Goal: Register for event/course

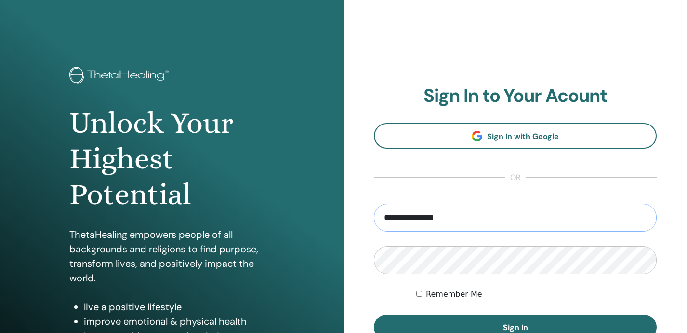
type input "**********"
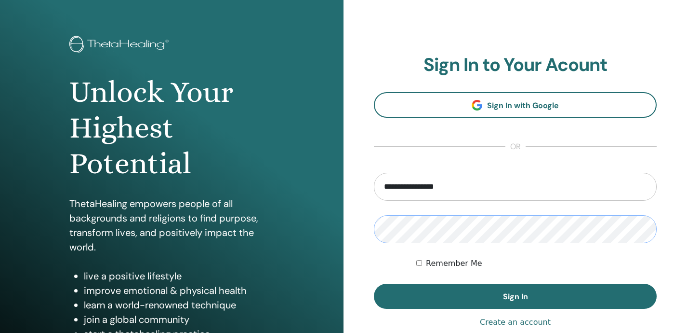
scroll to position [30, 0]
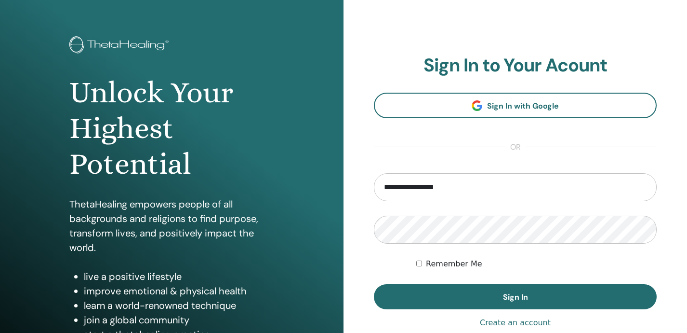
click at [451, 264] on label "Remember Me" at bounding box center [454, 264] width 56 height 12
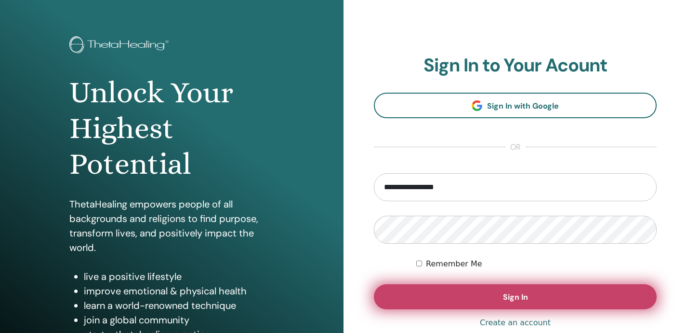
click at [480, 303] on button "Sign In" at bounding box center [515, 296] width 283 height 25
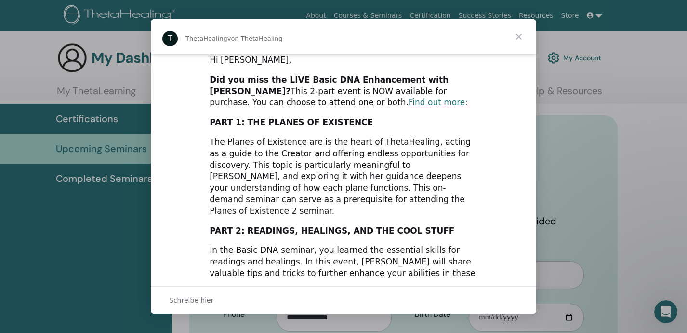
scroll to position [234, 0]
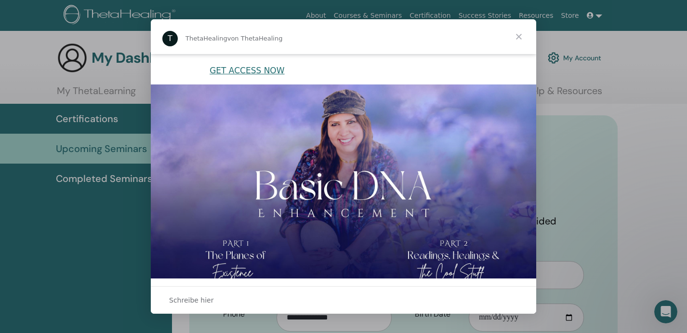
click at [521, 36] on span "Schließen" at bounding box center [519, 36] width 35 height 35
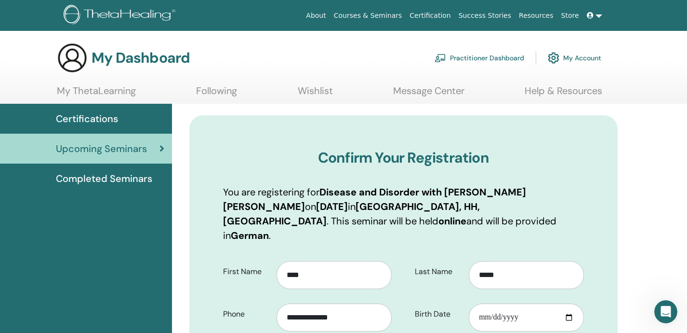
click at [122, 177] on span "Completed Seminars" at bounding box center [104, 178] width 96 height 14
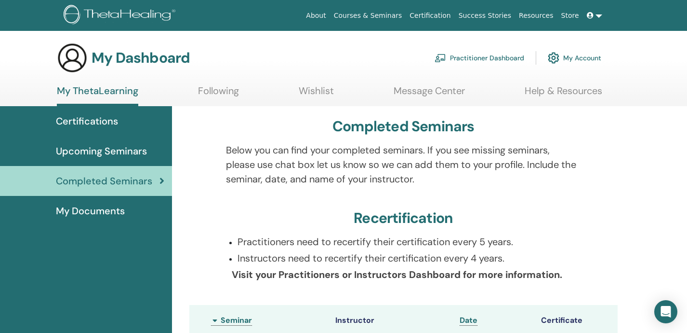
click at [102, 151] on span "Upcoming Seminars" at bounding box center [101, 151] width 91 height 14
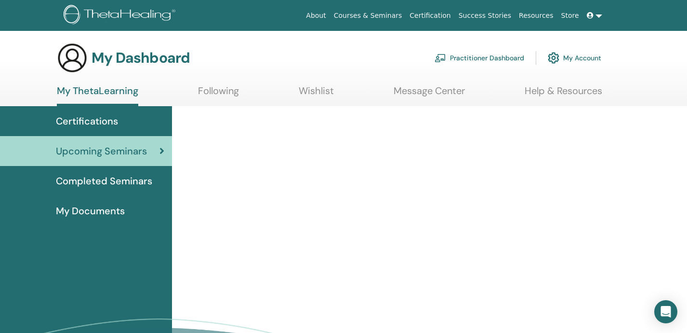
scroll to position [46, 0]
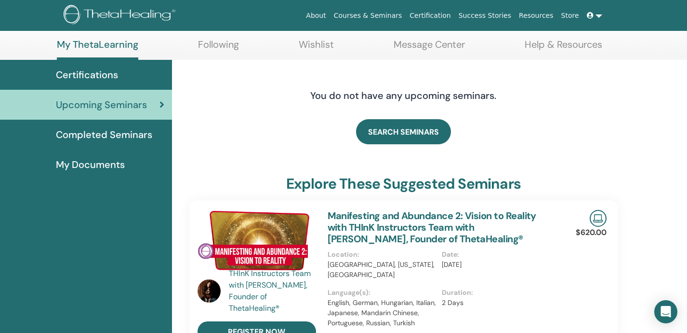
click at [109, 161] on span "My Documents" at bounding box center [90, 164] width 69 height 14
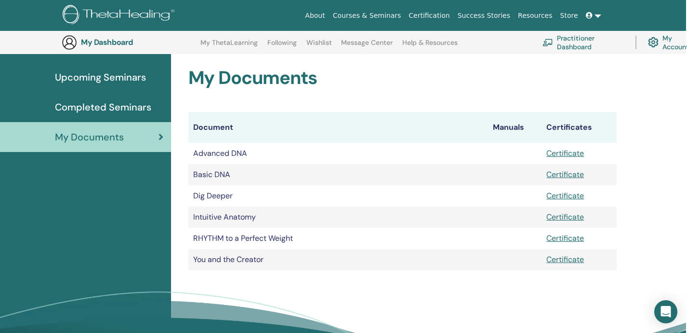
scroll to position [94, 1]
click at [565, 152] on link "Certificate" at bounding box center [565, 153] width 38 height 10
click at [105, 109] on span "Completed Seminars" at bounding box center [102, 107] width 96 height 14
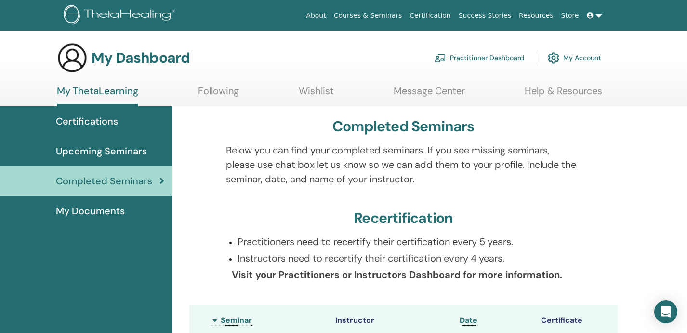
click at [98, 212] on span "My Documents" at bounding box center [90, 210] width 69 height 14
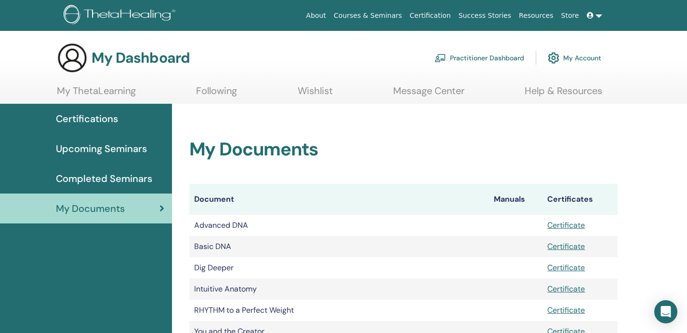
scroll to position [62, 0]
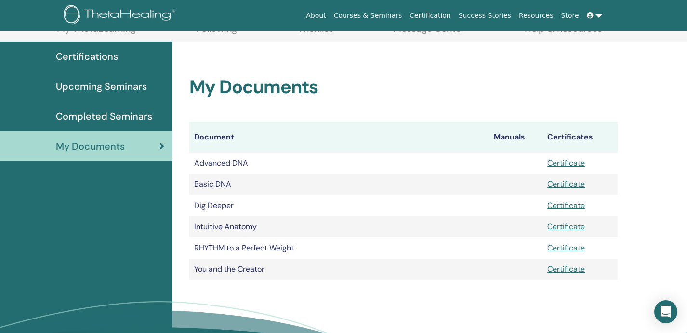
click at [133, 125] on link "Completed Seminars" at bounding box center [86, 116] width 172 height 30
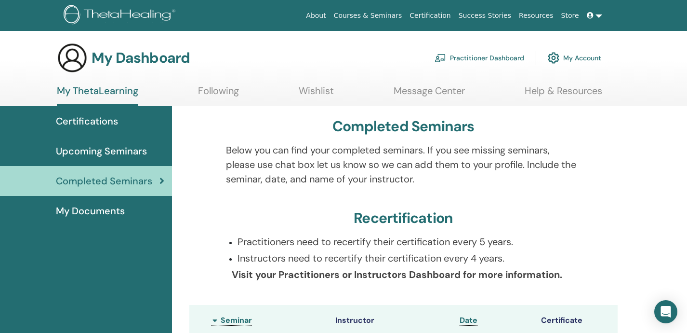
click at [317, 95] on link "Wishlist" at bounding box center [316, 94] width 35 height 19
click at [116, 147] on span "Upcoming Seminars" at bounding box center [101, 151] width 91 height 14
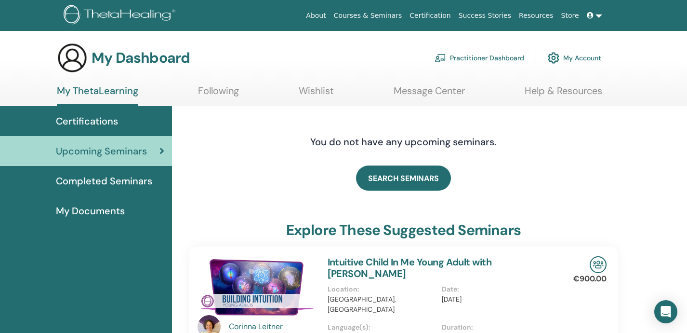
click at [115, 148] on span "Upcoming Seminars" at bounding box center [101, 151] width 91 height 14
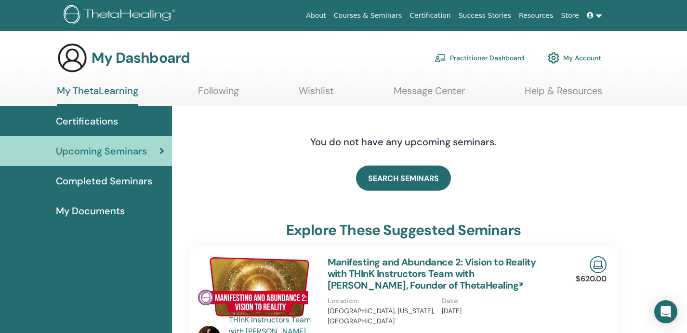
click at [161, 150] on icon at bounding box center [162, 151] width 5 height 10
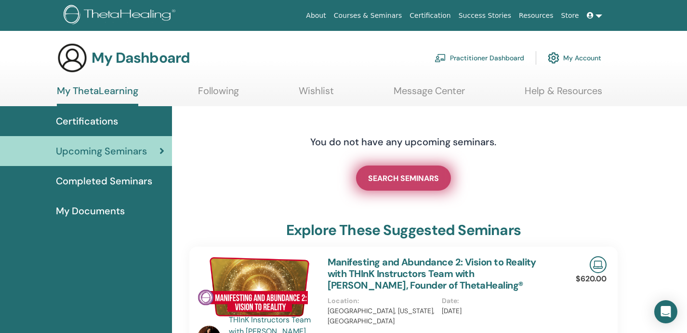
click at [391, 179] on span "SEARCH SEMINARS" at bounding box center [403, 178] width 71 height 10
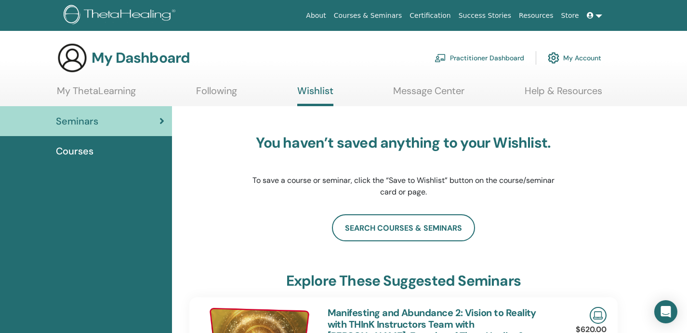
click at [124, 92] on link "My ThetaLearning" at bounding box center [96, 94] width 79 height 19
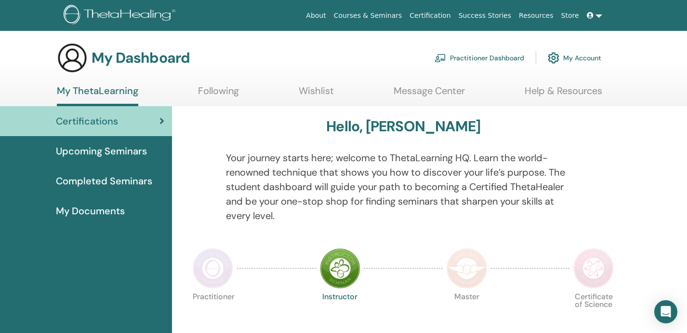
click at [128, 156] on span "Upcoming Seminars" at bounding box center [101, 151] width 91 height 14
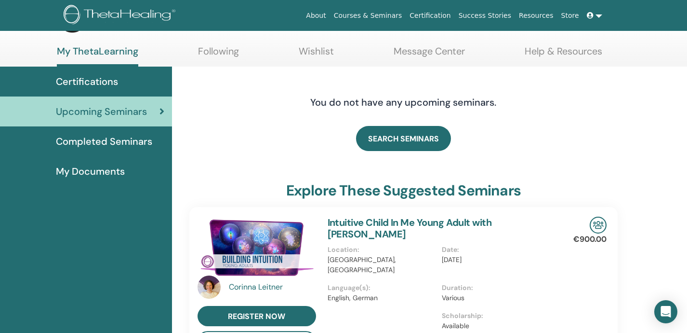
scroll to position [43, 0]
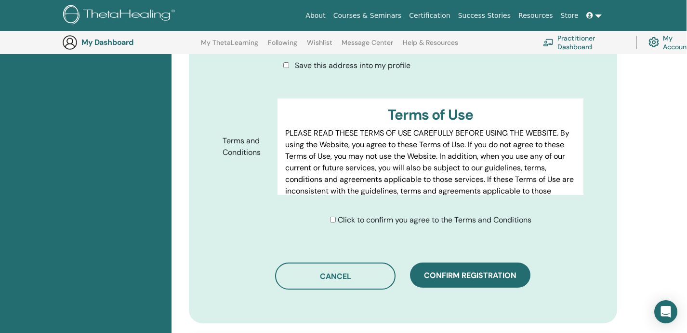
scroll to position [466, 0]
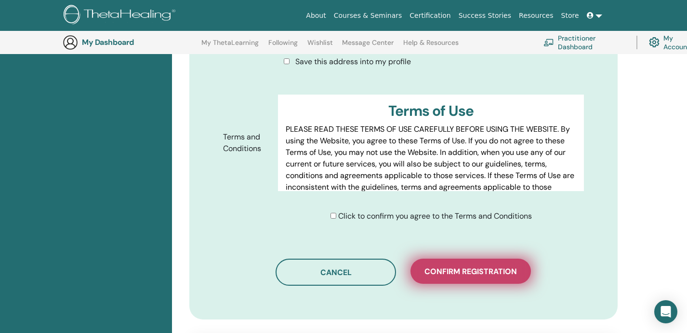
click at [426, 266] on span "Confirm registration" at bounding box center [471, 271] width 93 height 10
